Goal: Task Accomplishment & Management: Manage account settings

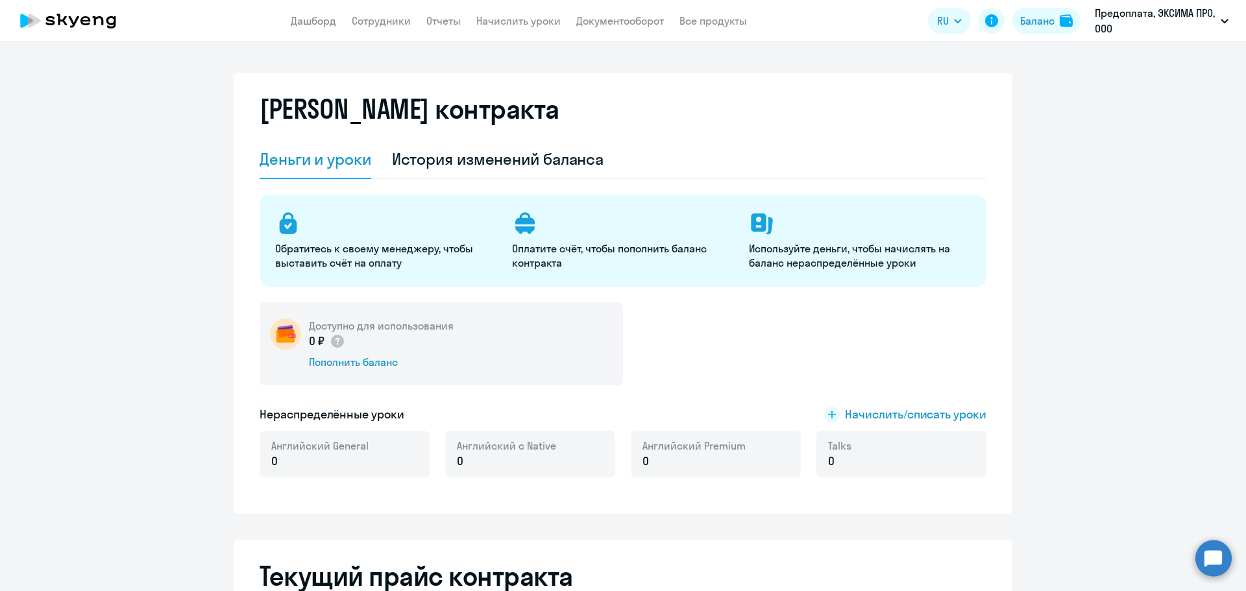
select select "english_adult_not_native_speaker"
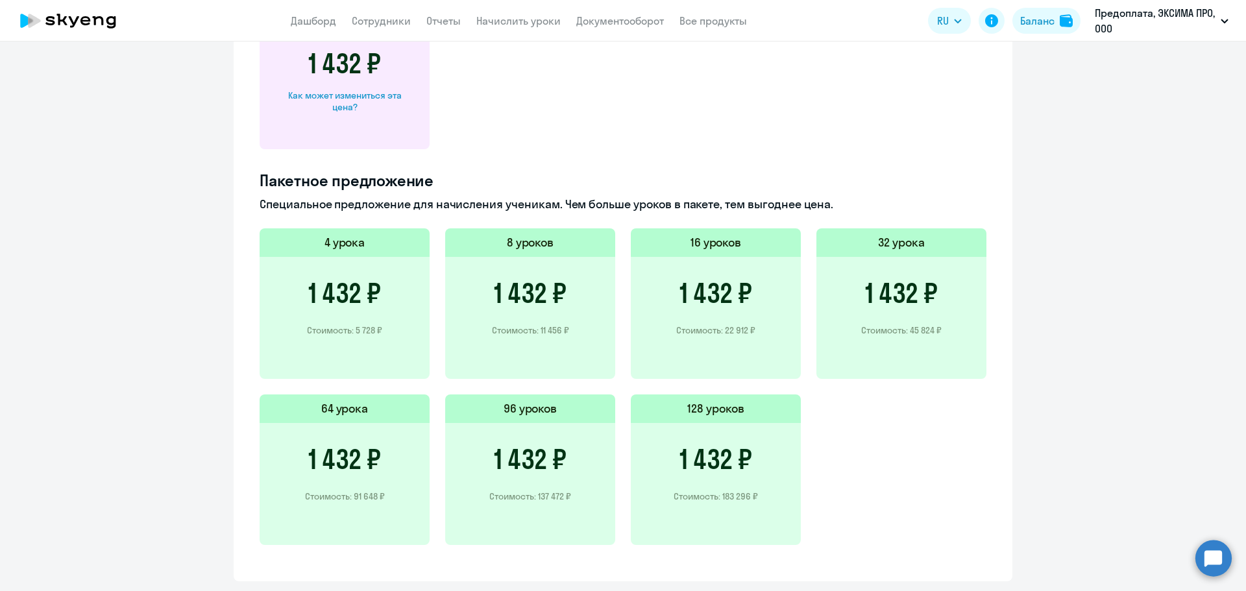
scroll to position [779, 0]
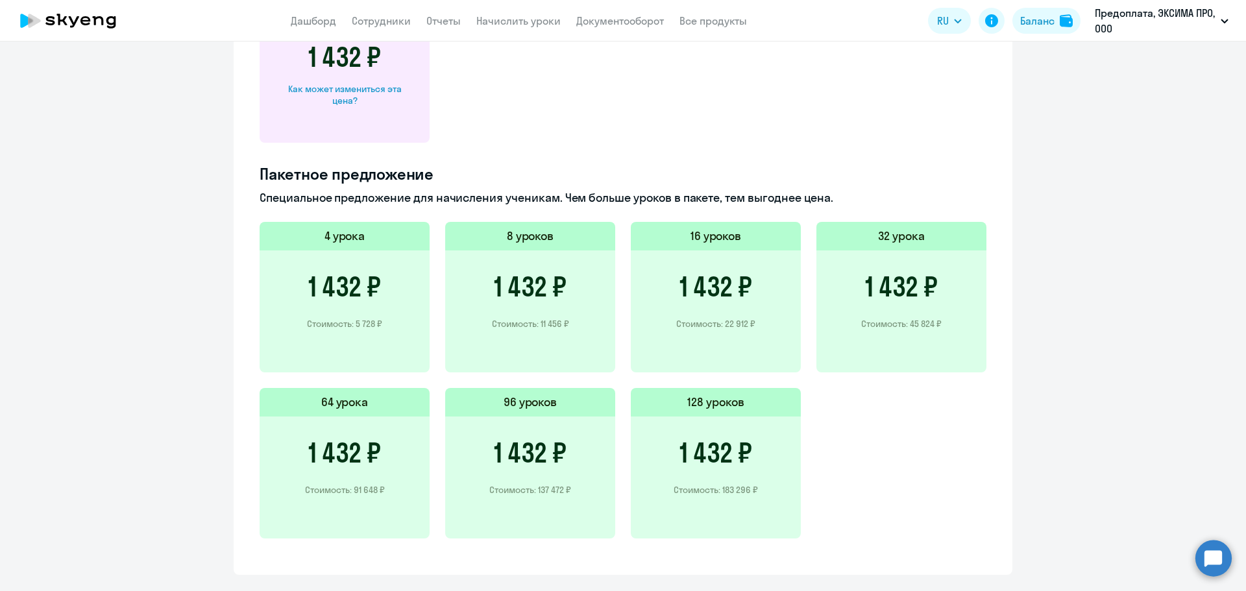
click at [720, 284] on h3 "1 432 ₽" at bounding box center [715, 286] width 73 height 31
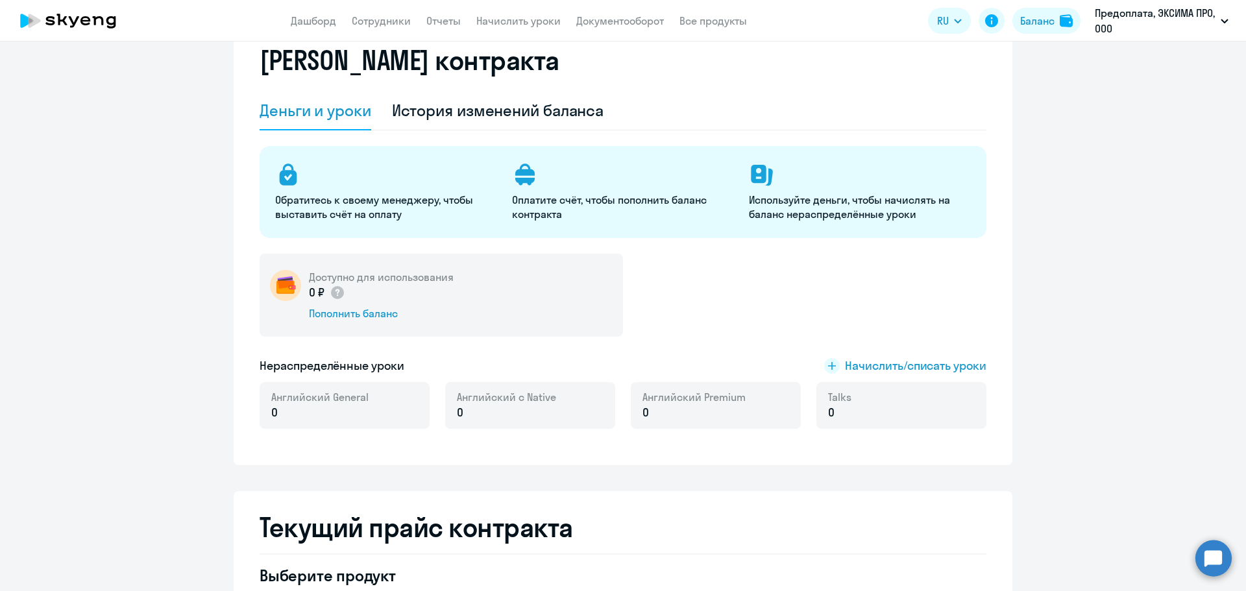
scroll to position [0, 0]
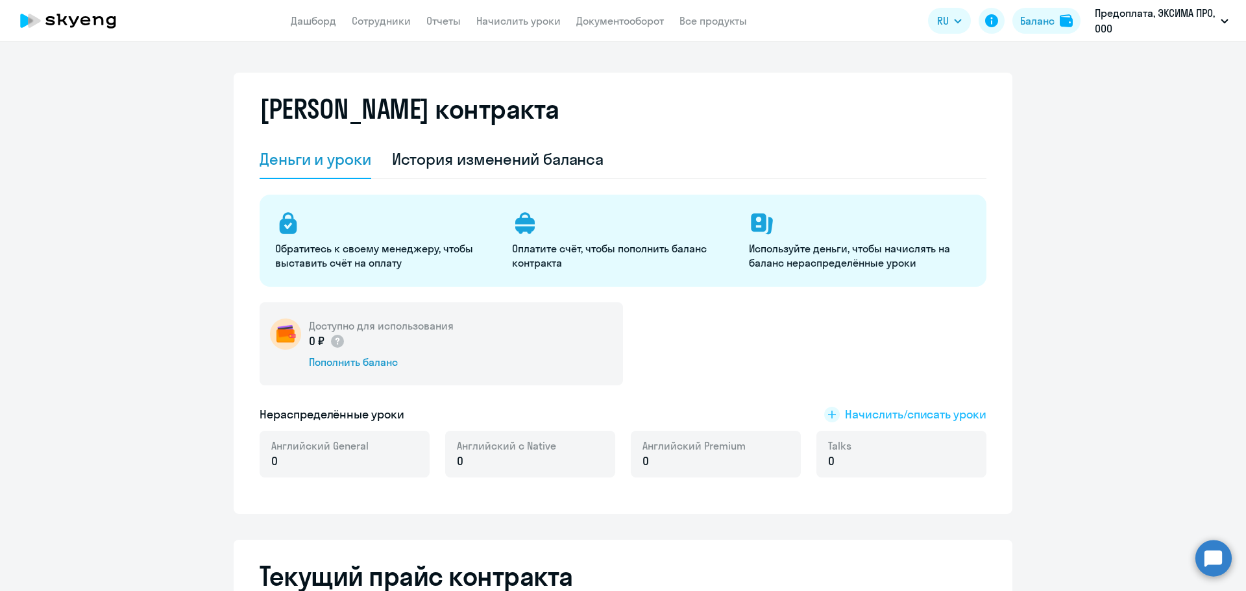
click at [861, 419] on span "Начислить/списать уроки" at bounding box center [915, 414] width 141 height 17
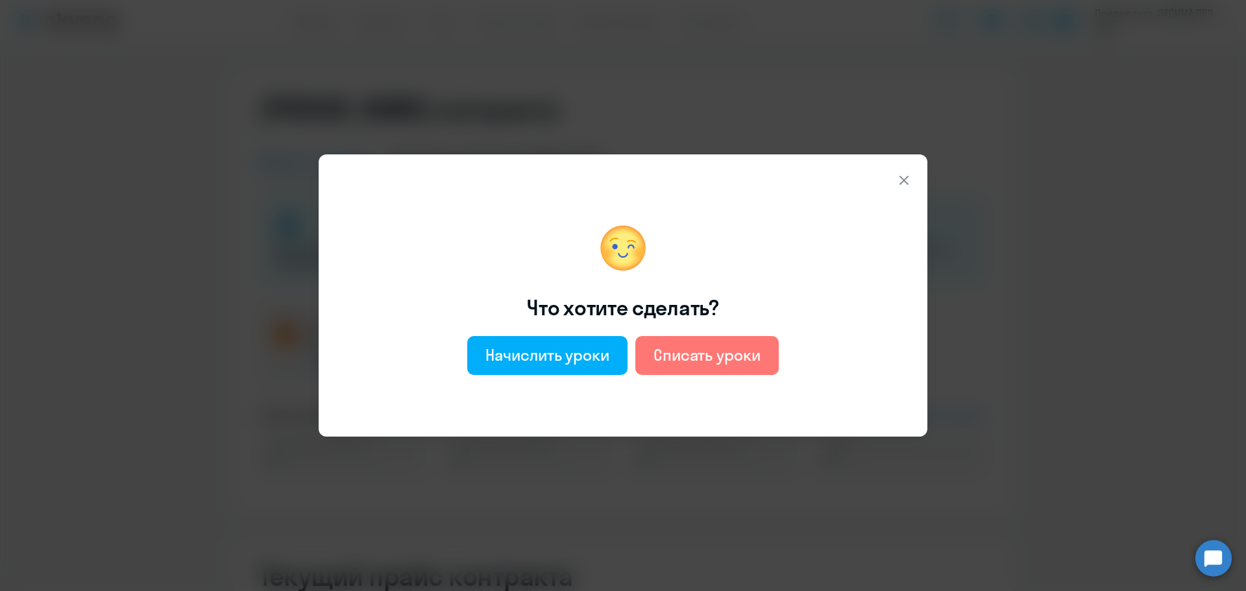
click at [901, 182] on icon at bounding box center [903, 180] width 9 height 9
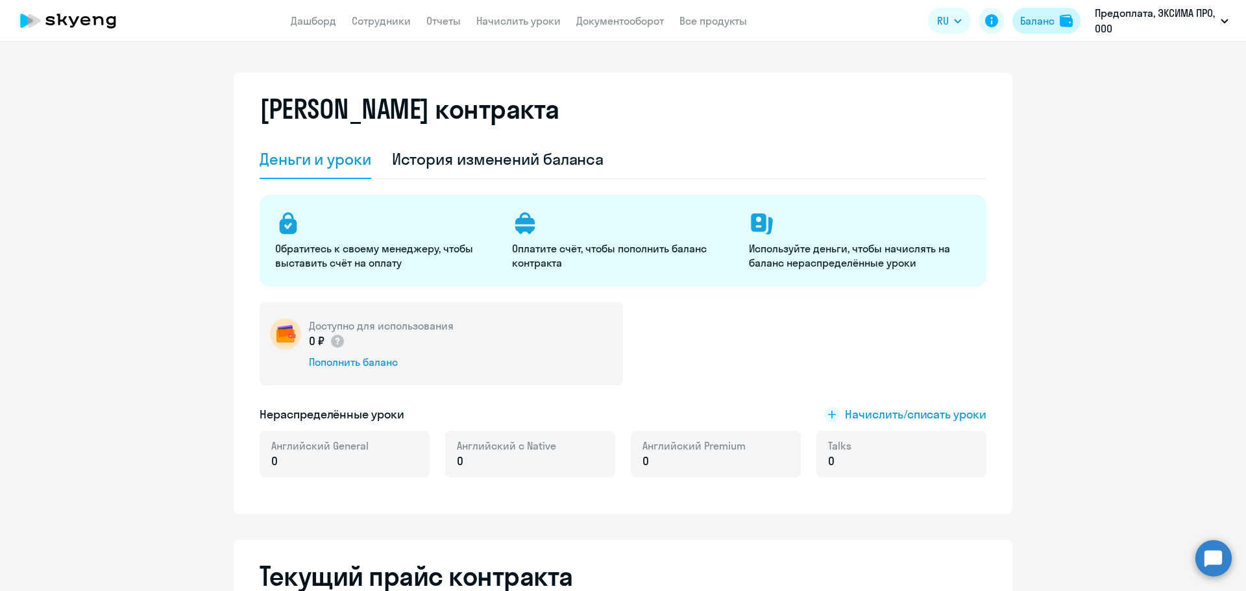
click at [1032, 26] on div "Баланс" at bounding box center [1037, 21] width 34 height 16
click at [550, 245] on p "Оплатите счёт, чтобы пополнить баланс контракта" at bounding box center [622, 255] width 221 height 29
click at [370, 364] on div "Пополнить баланс" at bounding box center [381, 362] width 145 height 14
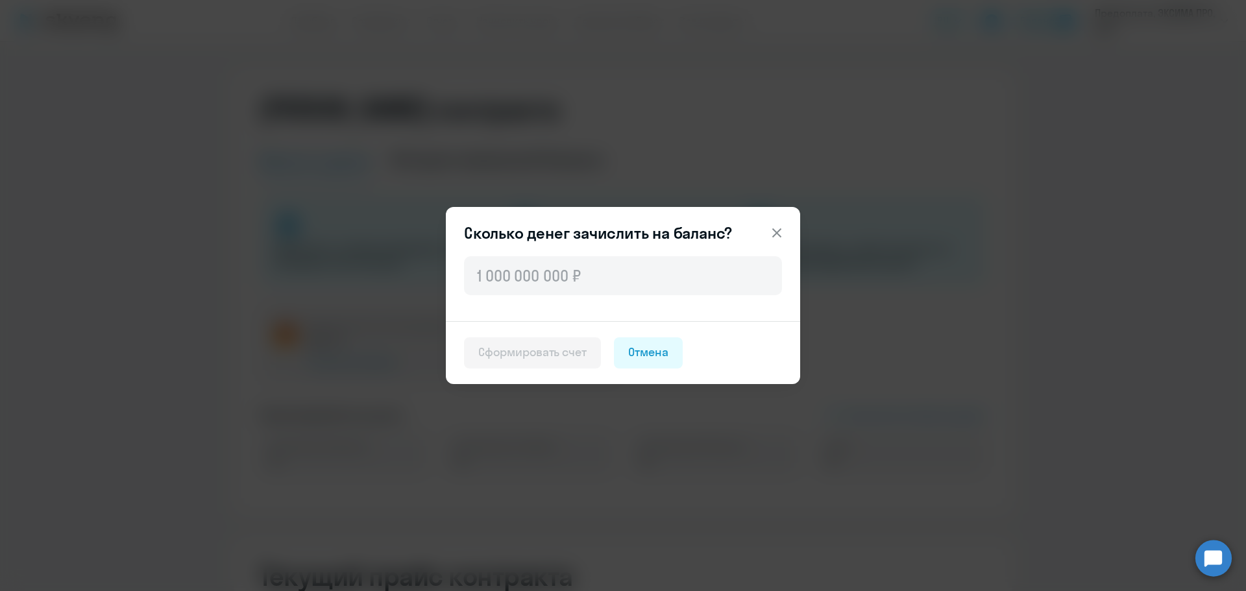
click at [774, 227] on icon at bounding box center [777, 233] width 16 height 16
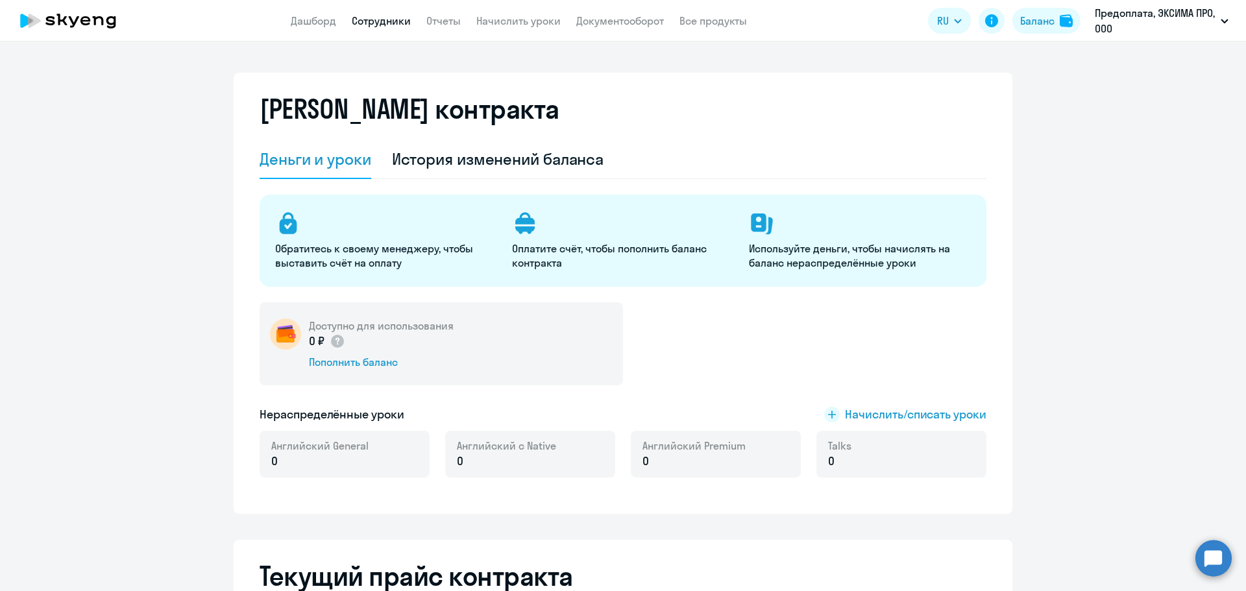
click at [382, 25] on link "Сотрудники" at bounding box center [381, 20] width 59 height 13
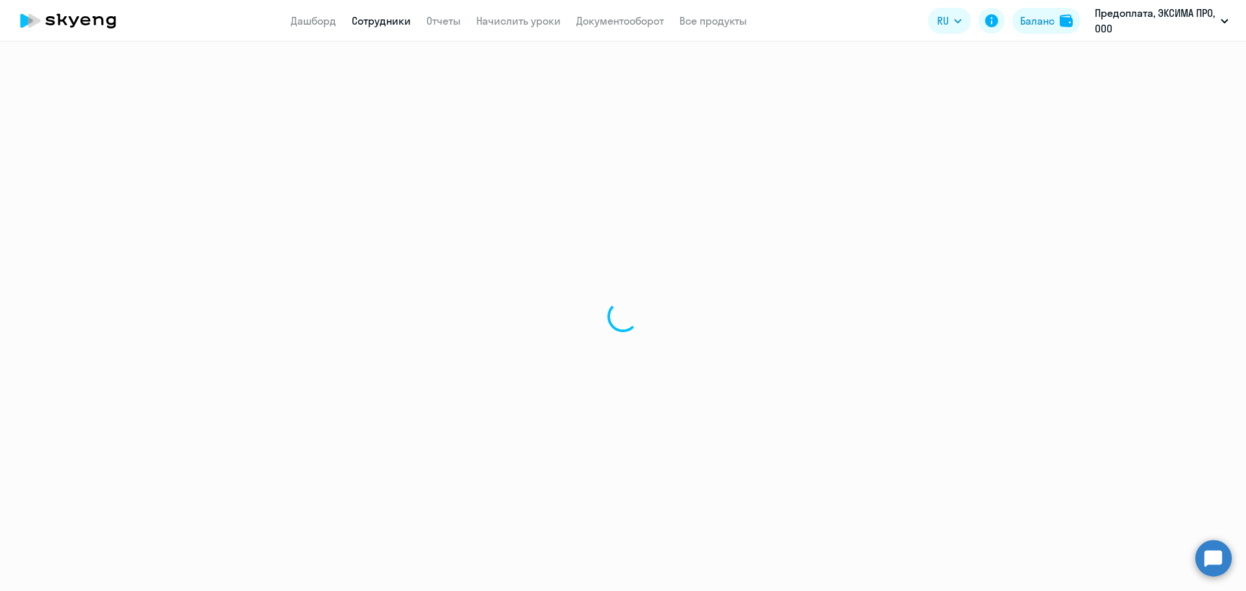
select select "30"
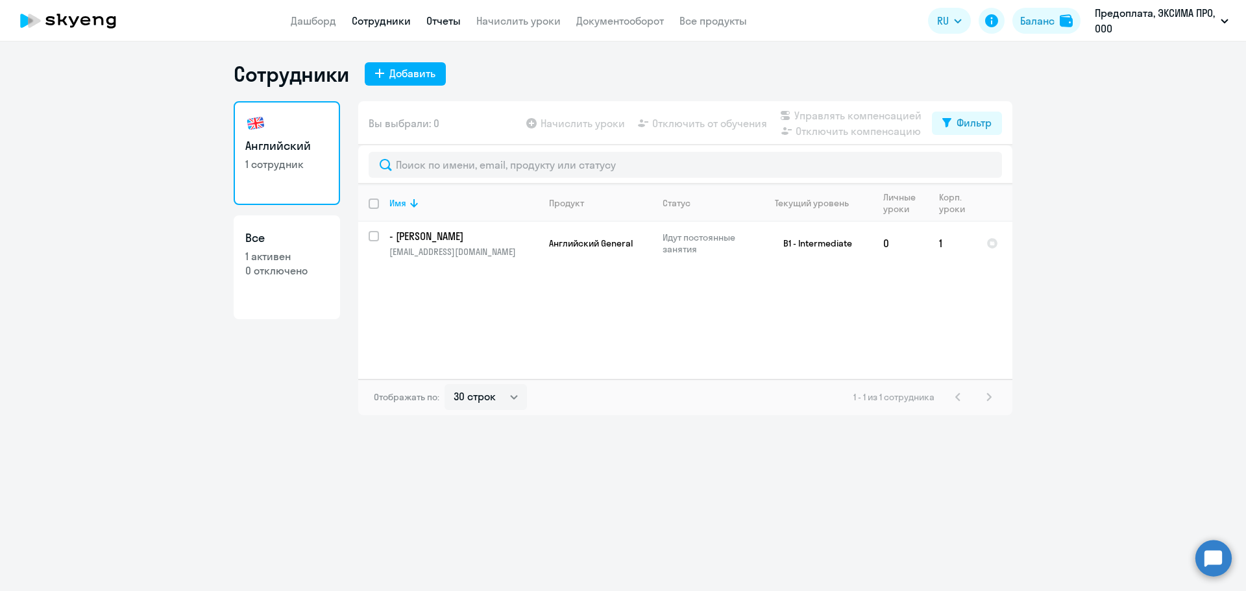
click at [437, 23] on link "Отчеты" at bounding box center [443, 20] width 34 height 13
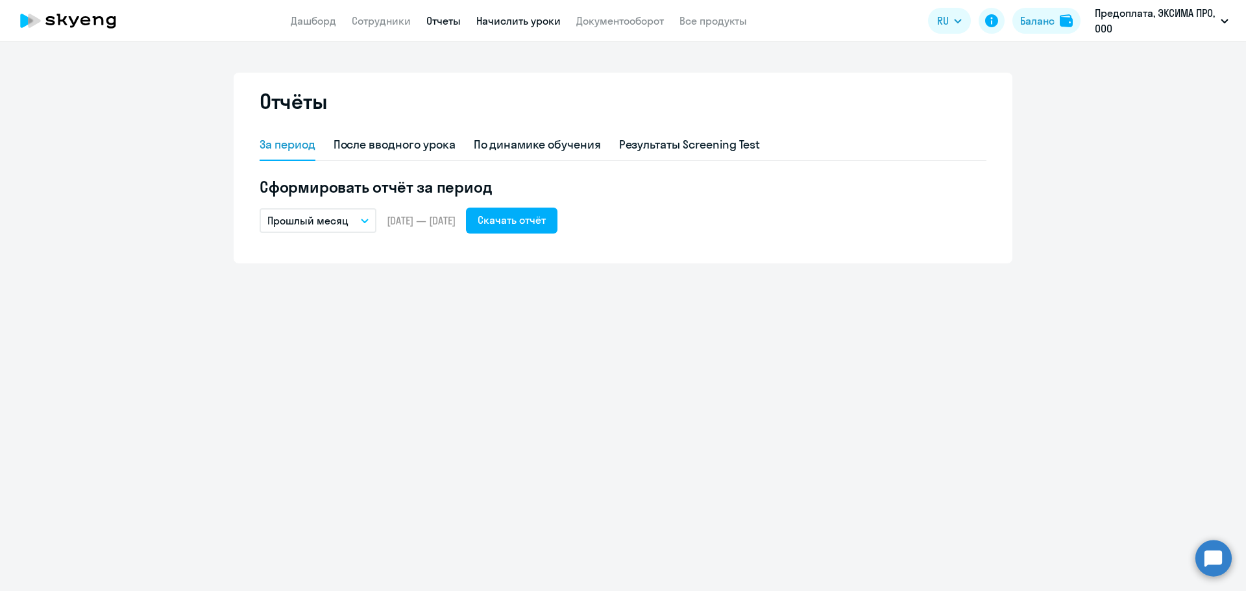
click at [528, 23] on link "Начислить уроки" at bounding box center [518, 20] width 84 height 13
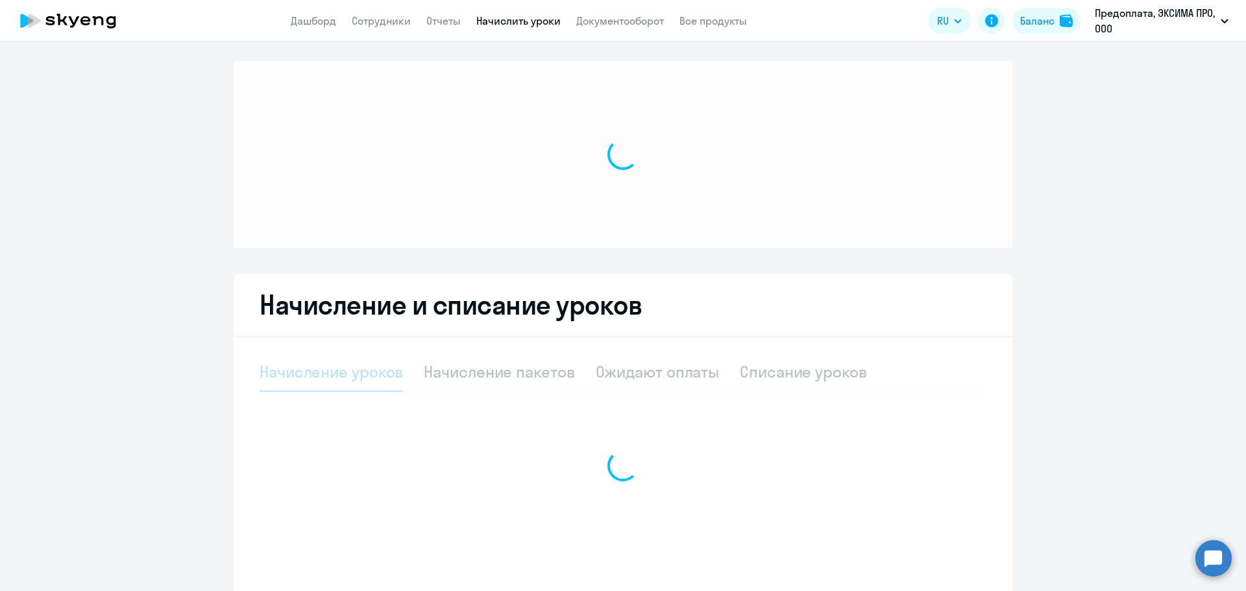
select select "10"
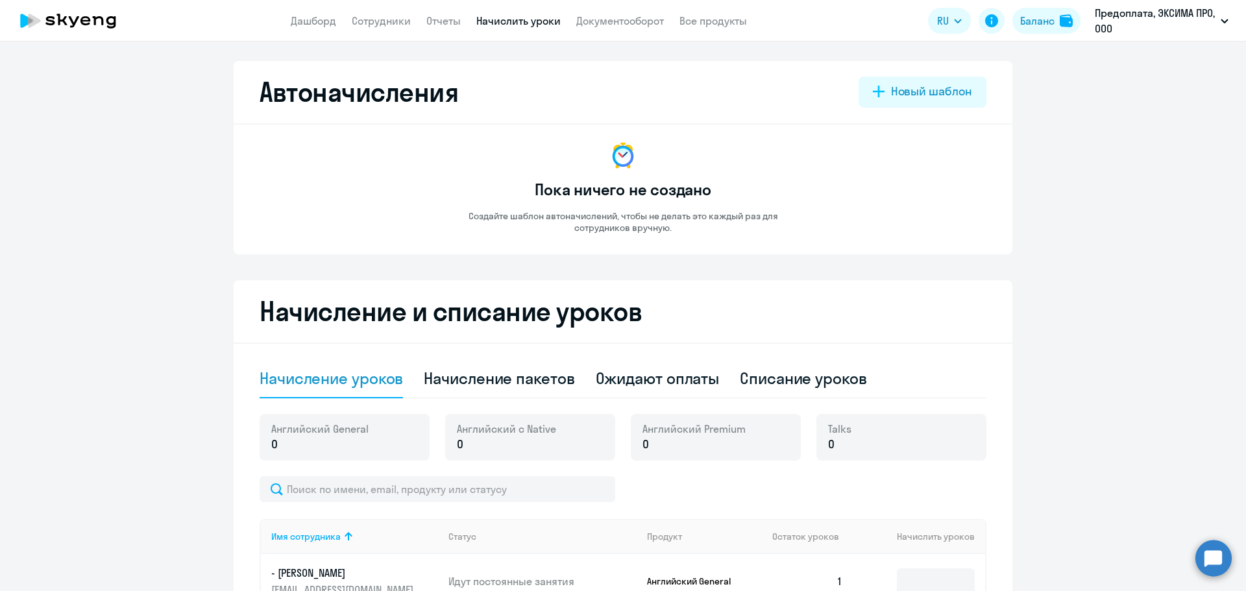
scroll to position [232, 0]
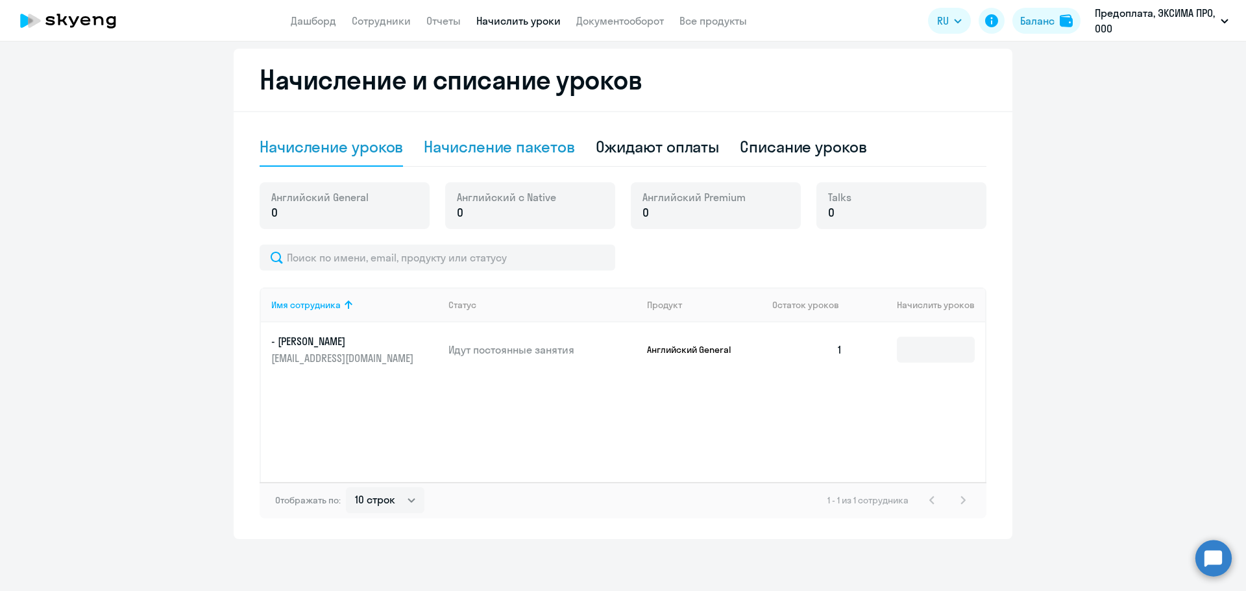
click at [538, 156] on div "Начисление пакетов" at bounding box center [499, 146] width 151 height 21
select select "10"
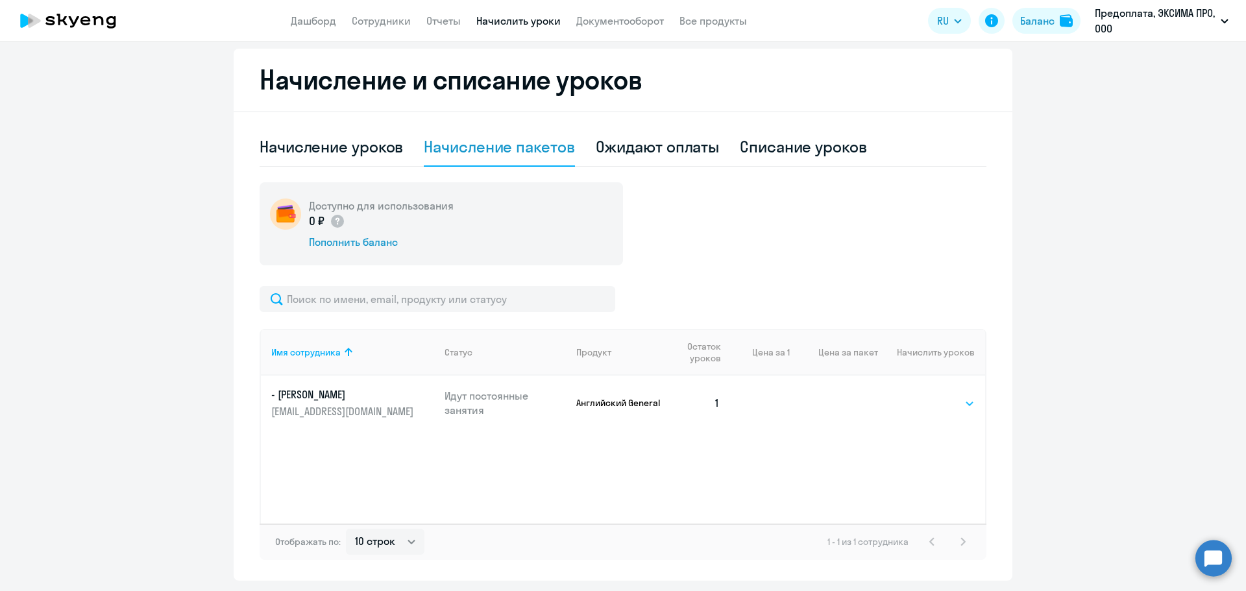
click at [937, 408] on select "Выбрать 4 8 16 32 64 96 128" at bounding box center [947, 404] width 53 height 16
select select "16"
click at [921, 396] on select "Выбрать 4 8 16 32 64 96 128" at bounding box center [947, 404] width 53 height 16
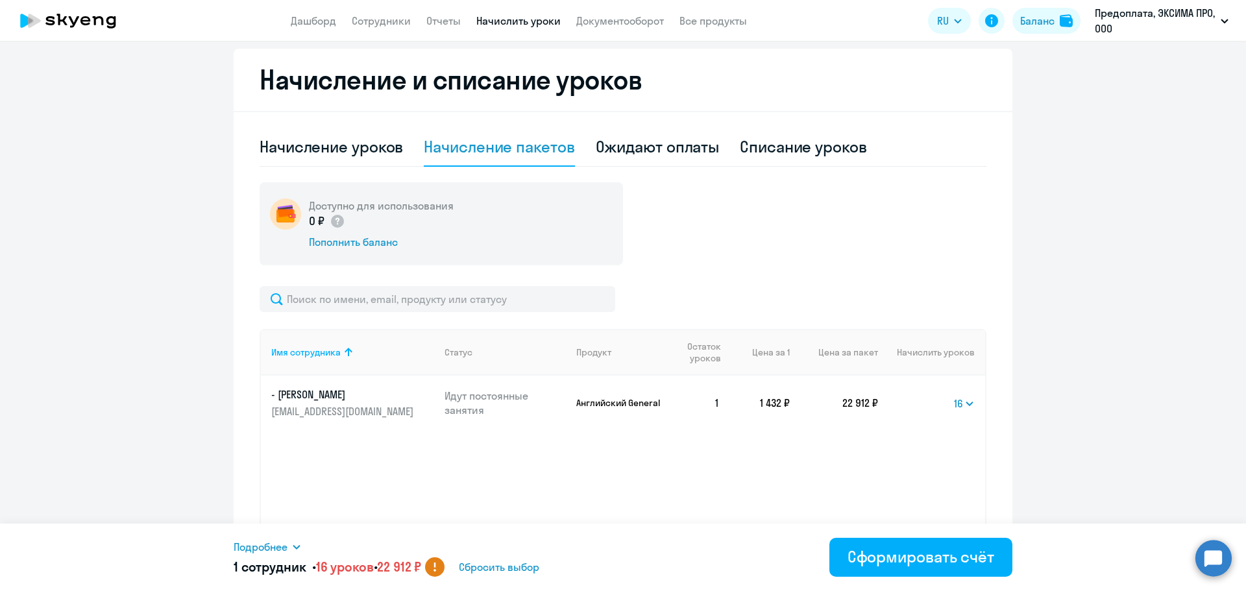
scroll to position [273, 0]
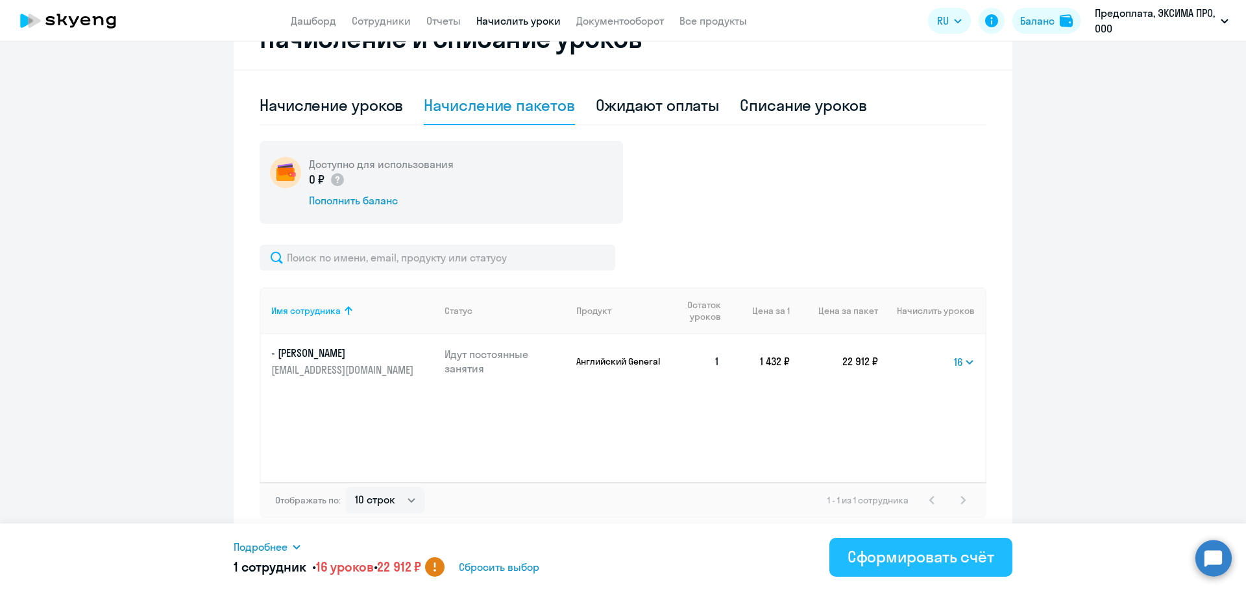
click at [912, 568] on button "Сформировать счёт" at bounding box center [920, 557] width 183 height 39
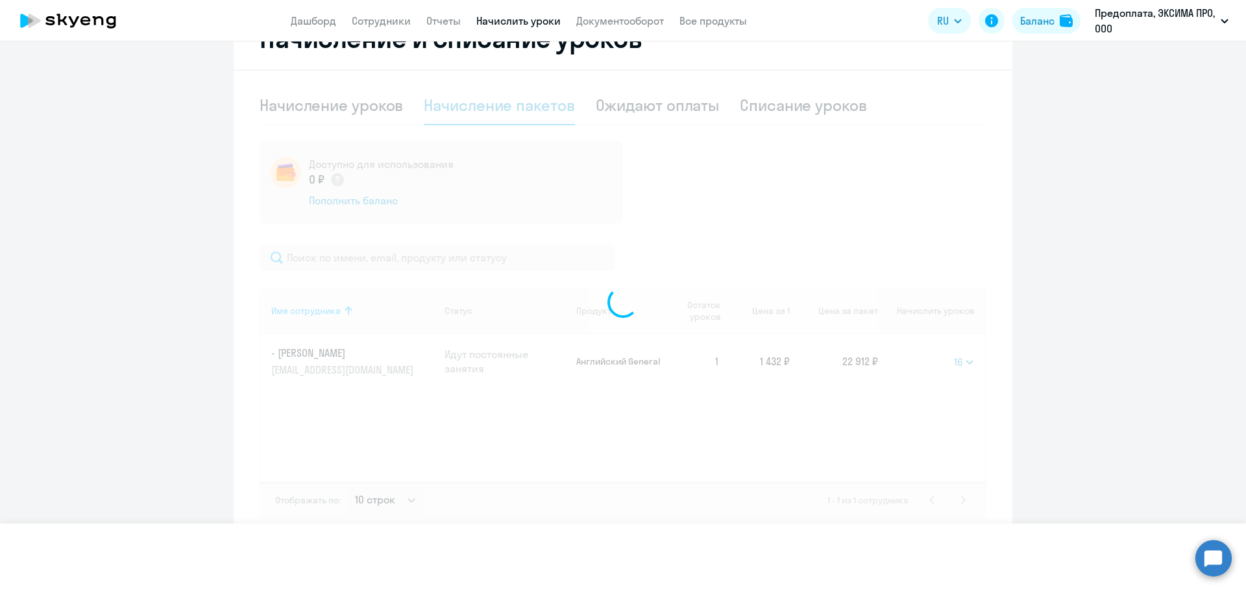
select select
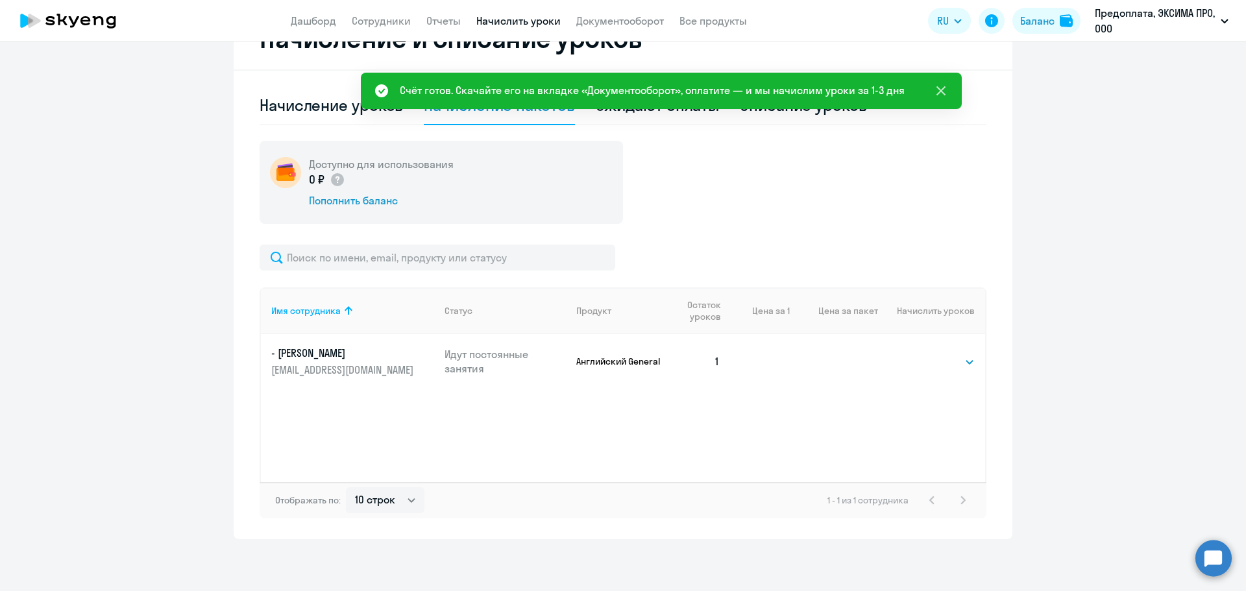
click at [942, 84] on icon at bounding box center [941, 91] width 16 height 16
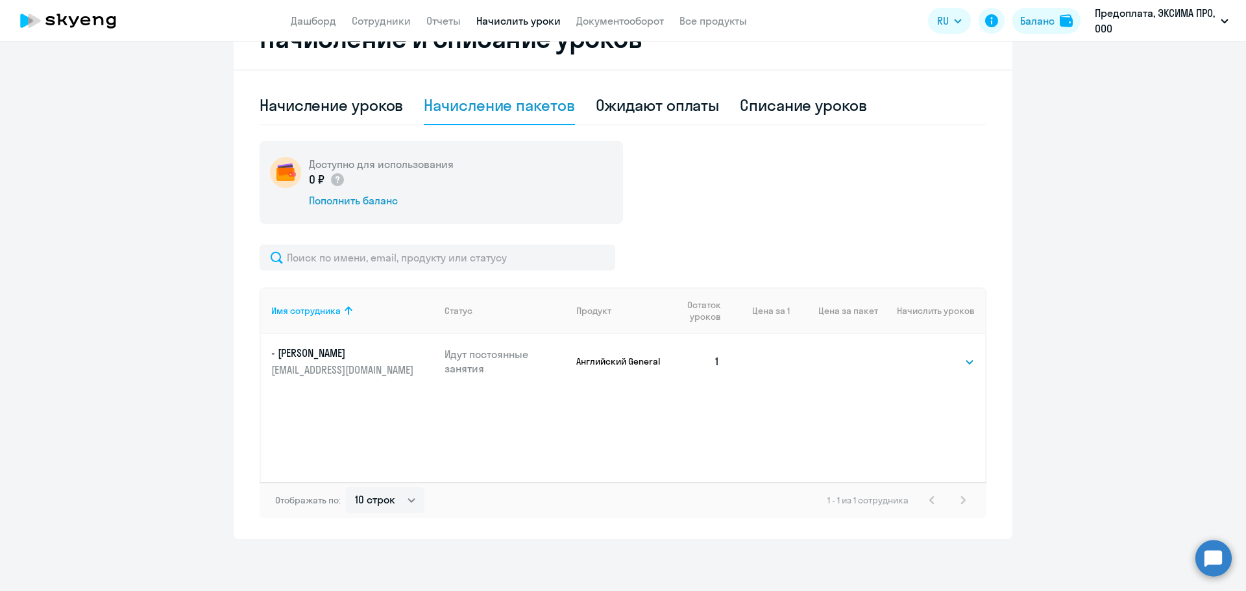
scroll to position [0, 0]
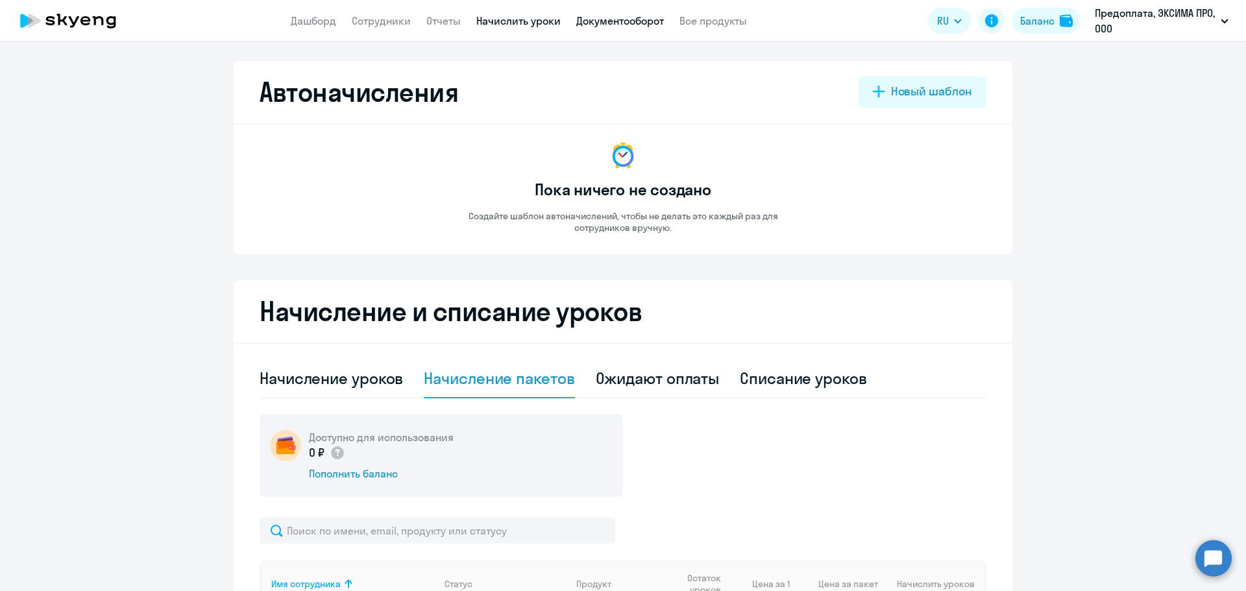
click at [626, 23] on link "Документооборот" at bounding box center [620, 20] width 88 height 13
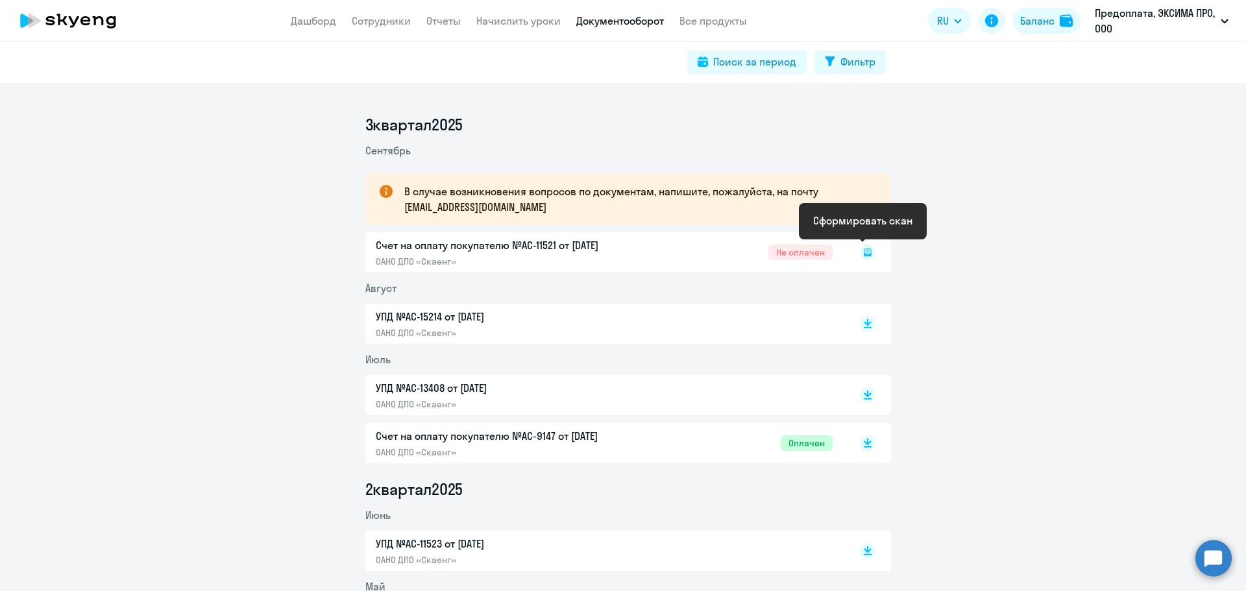
click at [868, 255] on rect at bounding box center [868, 253] width 16 height 16
click at [864, 255] on icon at bounding box center [868, 253] width 8 height 8
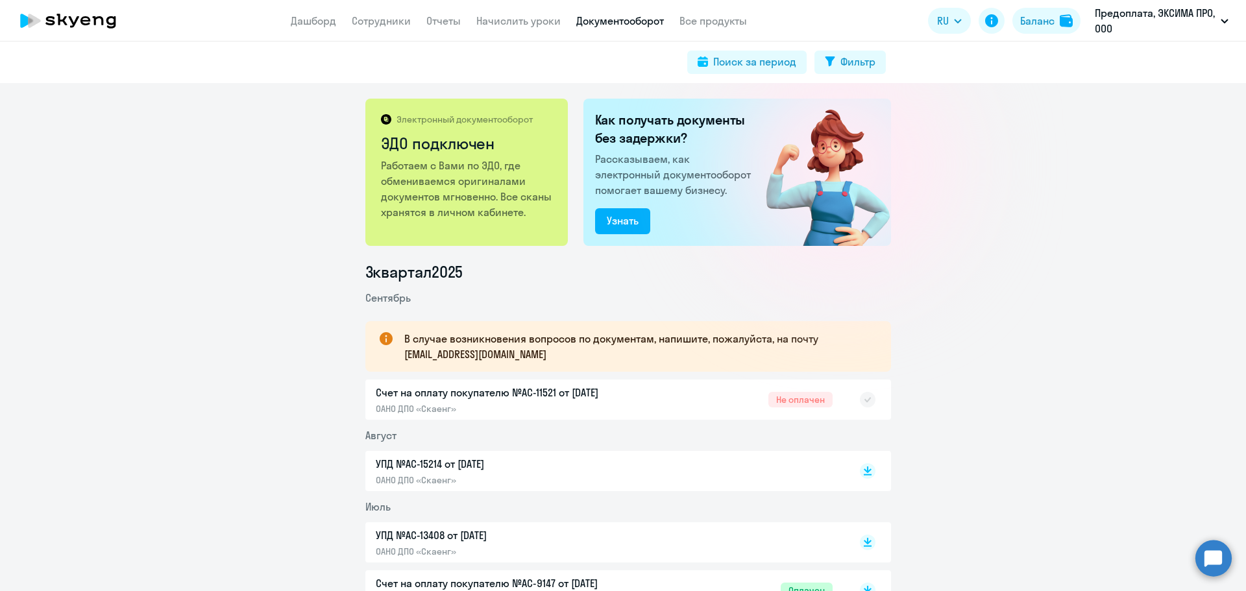
click at [862, 398] on div at bounding box center [854, 400] width 43 height 30
click at [862, 398] on rect at bounding box center [868, 400] width 16 height 16
click at [860, 402] on rect at bounding box center [868, 400] width 16 height 16
